Goal: Information Seeking & Learning: Learn about a topic

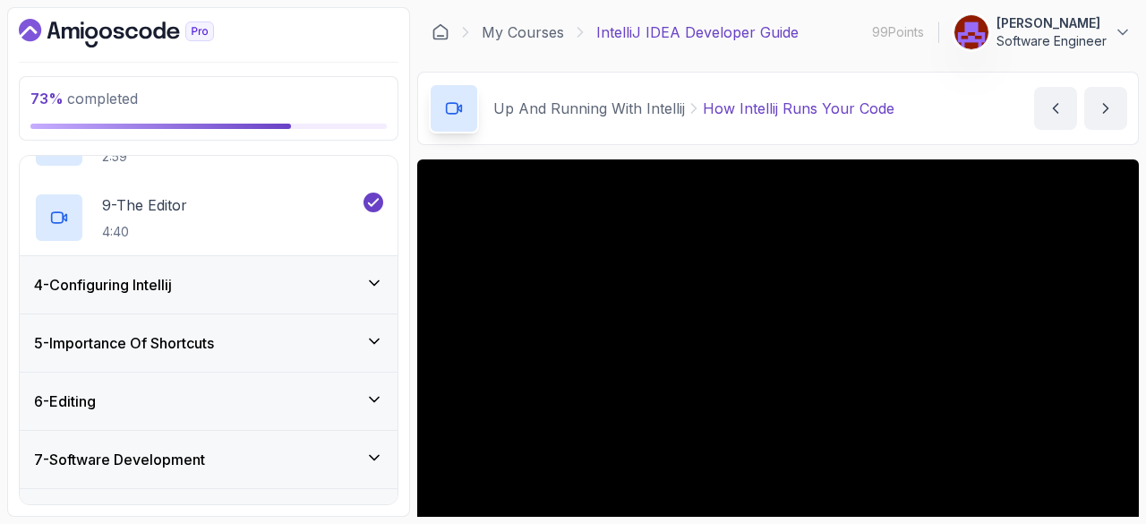
scroll to position [753, 0]
click at [370, 279] on icon at bounding box center [374, 281] width 9 height 4
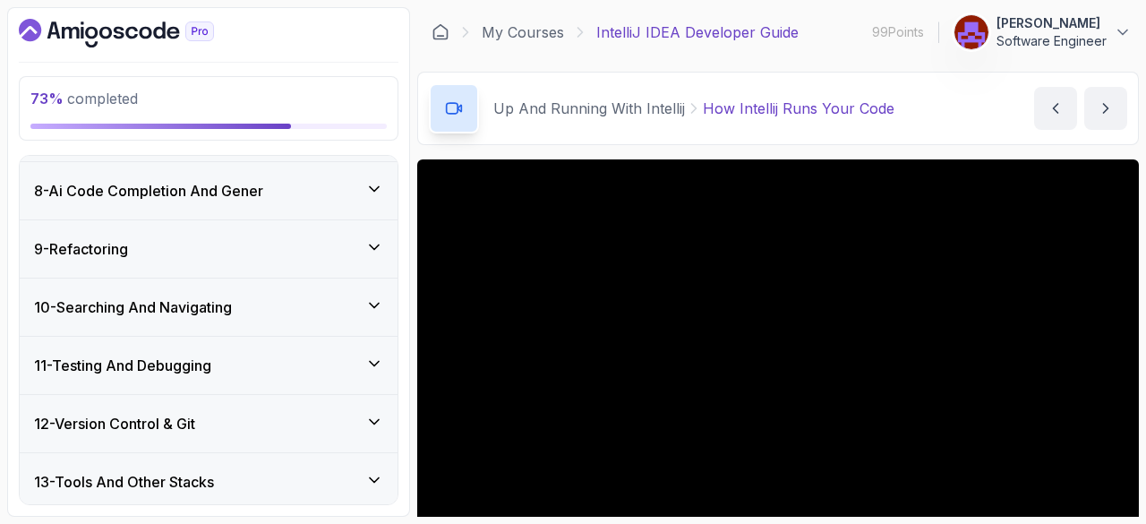
scroll to position [933, 0]
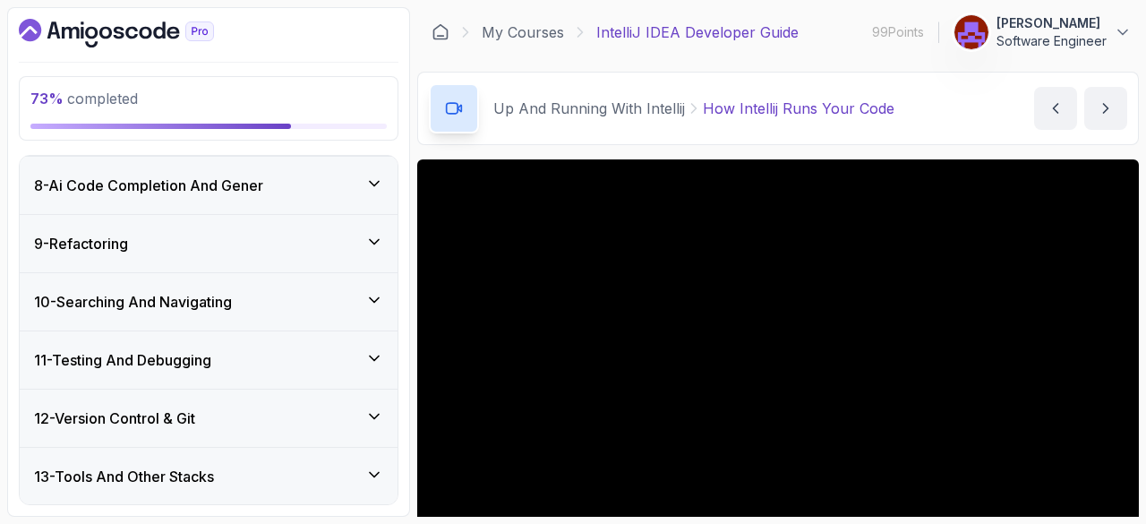
click at [383, 300] on icon at bounding box center [374, 300] width 18 height 18
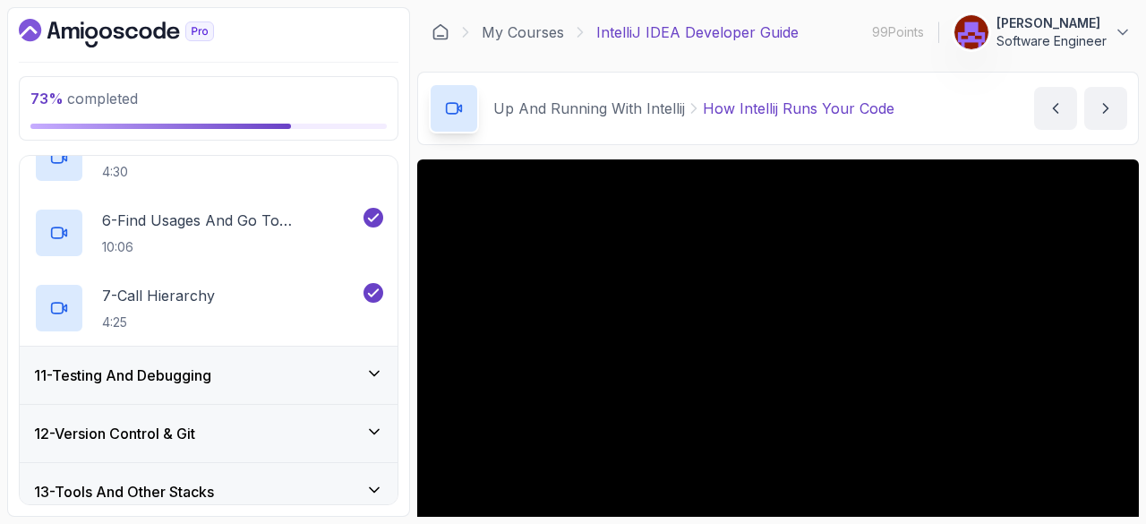
scroll to position [918, 0]
click at [378, 371] on icon at bounding box center [374, 373] width 9 height 4
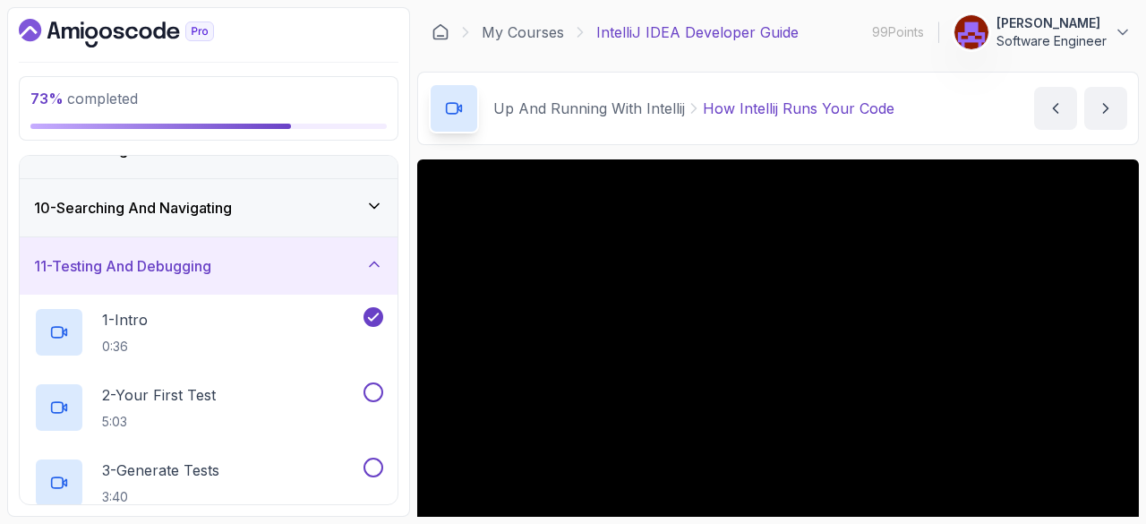
scroll to position [501, 0]
click at [234, 395] on div "2 - Your First Test 5:03" at bounding box center [197, 406] width 326 height 50
click at [179, 395] on p "2 - Your First Test" at bounding box center [159, 393] width 114 height 21
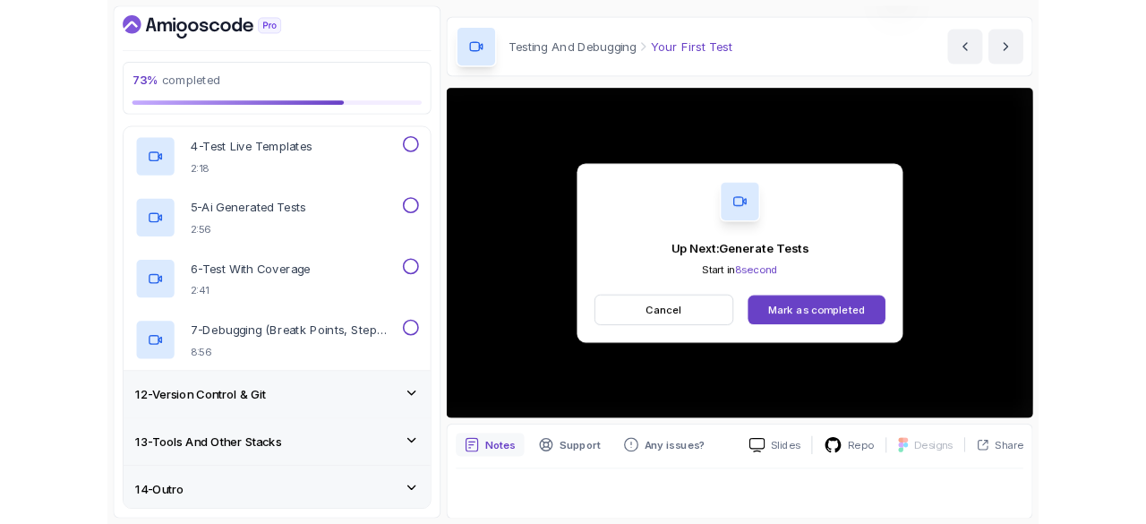
scroll to position [172, 0]
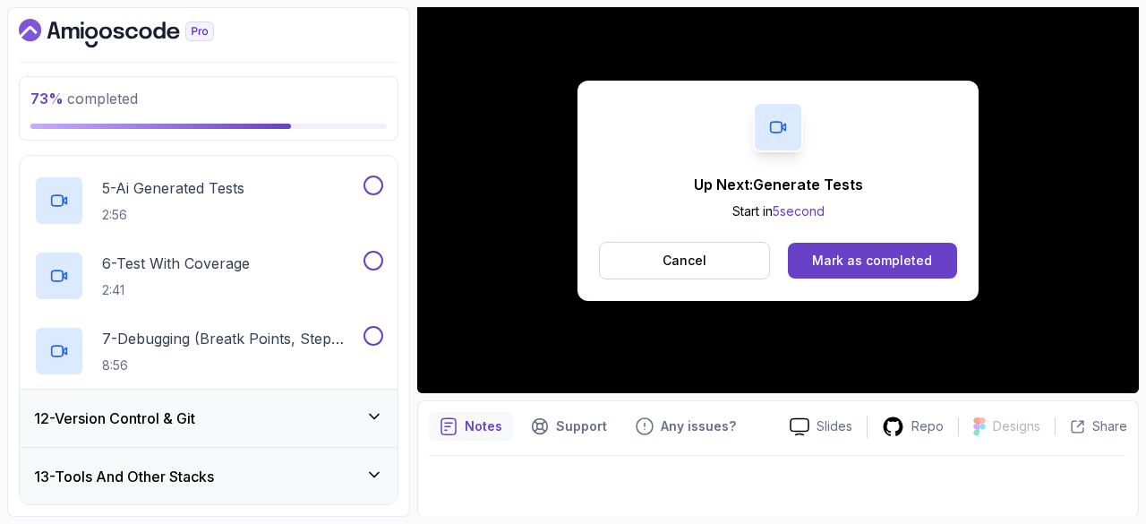
click at [898, 259] on div "Mark as completed" at bounding box center [872, 261] width 120 height 18
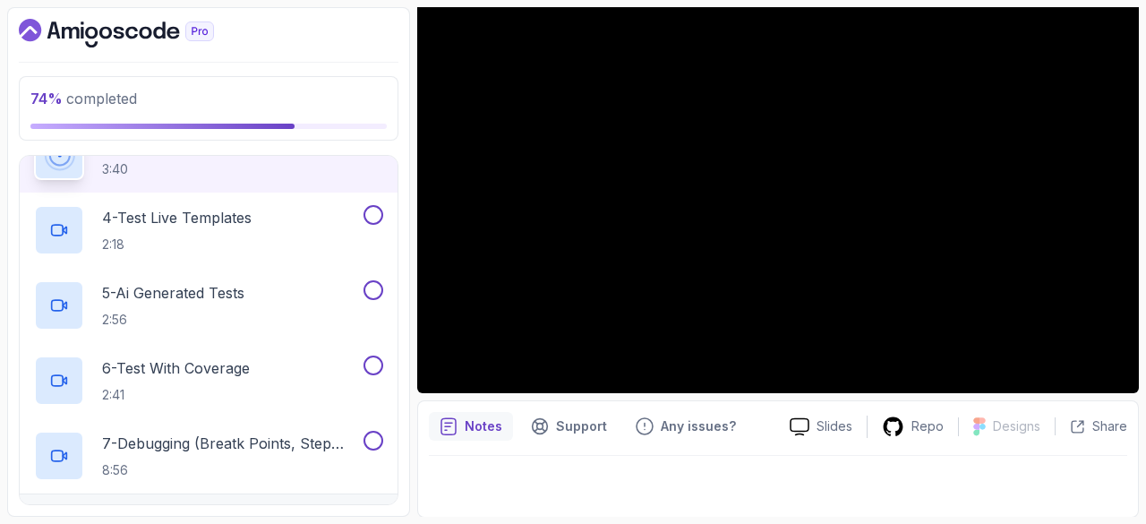
scroll to position [838, 0]
